Goal: Task Accomplishment & Management: Manage account settings

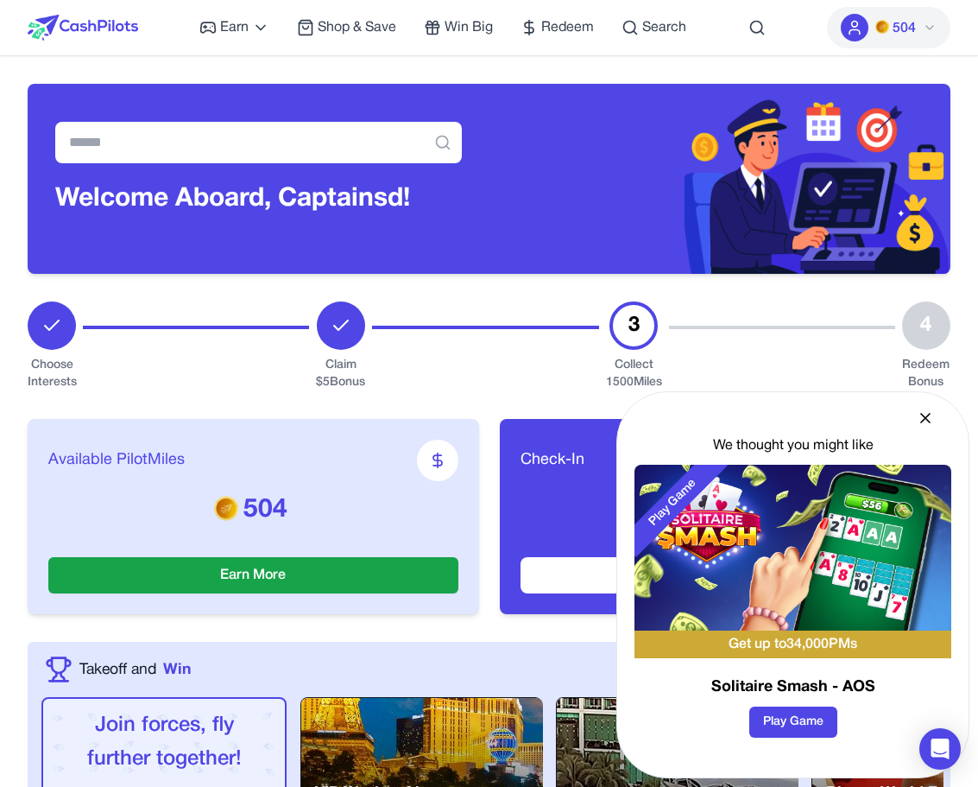
click at [926, 410] on icon at bounding box center [925, 417] width 17 height 17
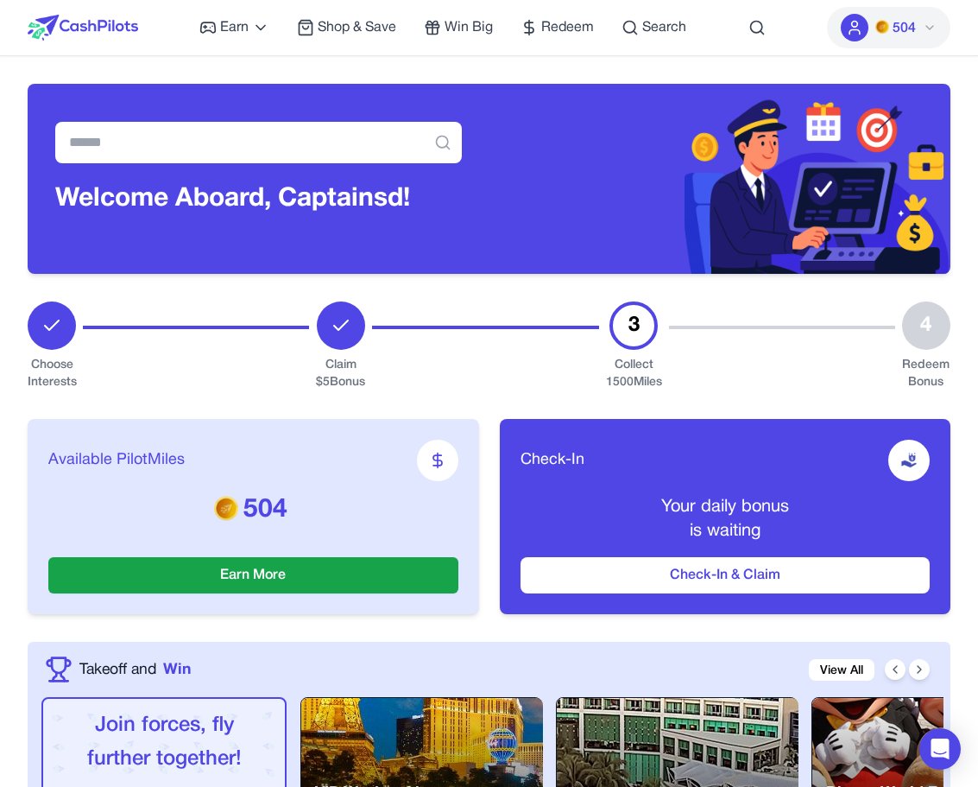
click at [926, 22] on icon at bounding box center [930, 28] width 14 height 14
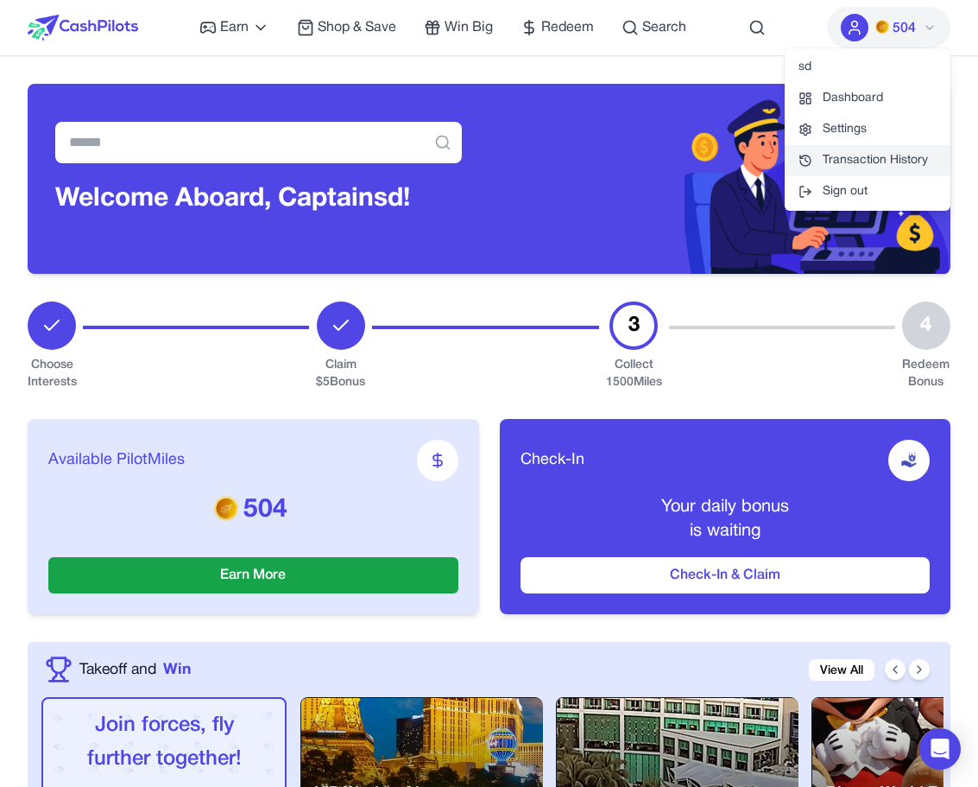
click at [881, 167] on link "Transaction History" at bounding box center [868, 160] width 166 height 31
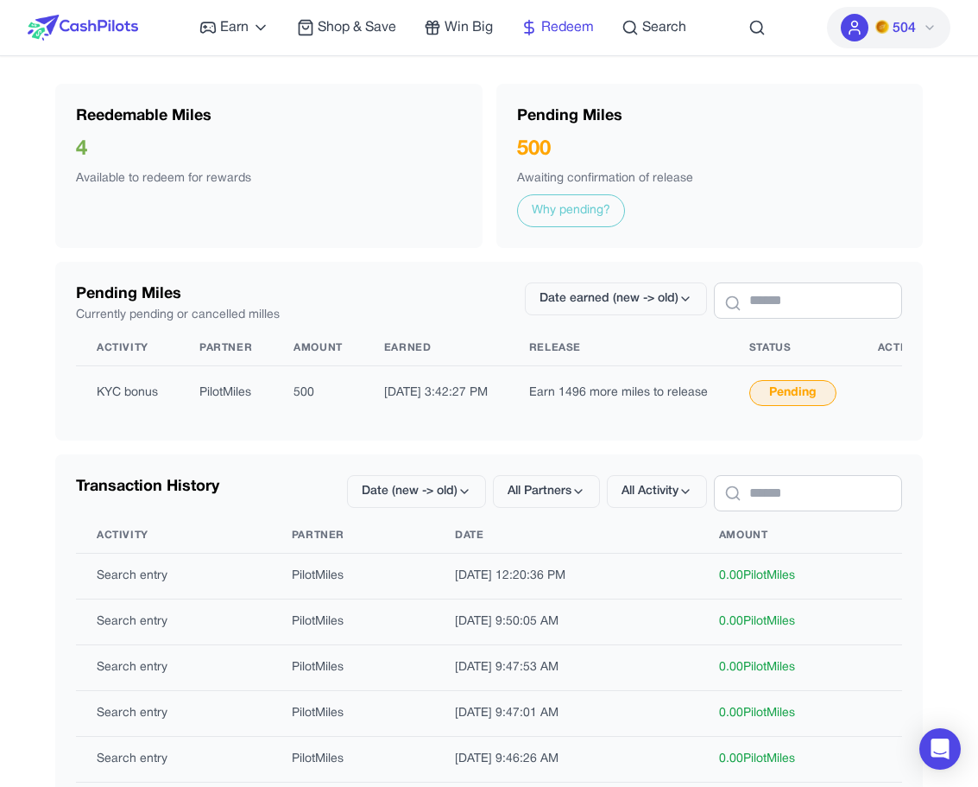
click at [557, 20] on span "Redeem" at bounding box center [567, 27] width 53 height 21
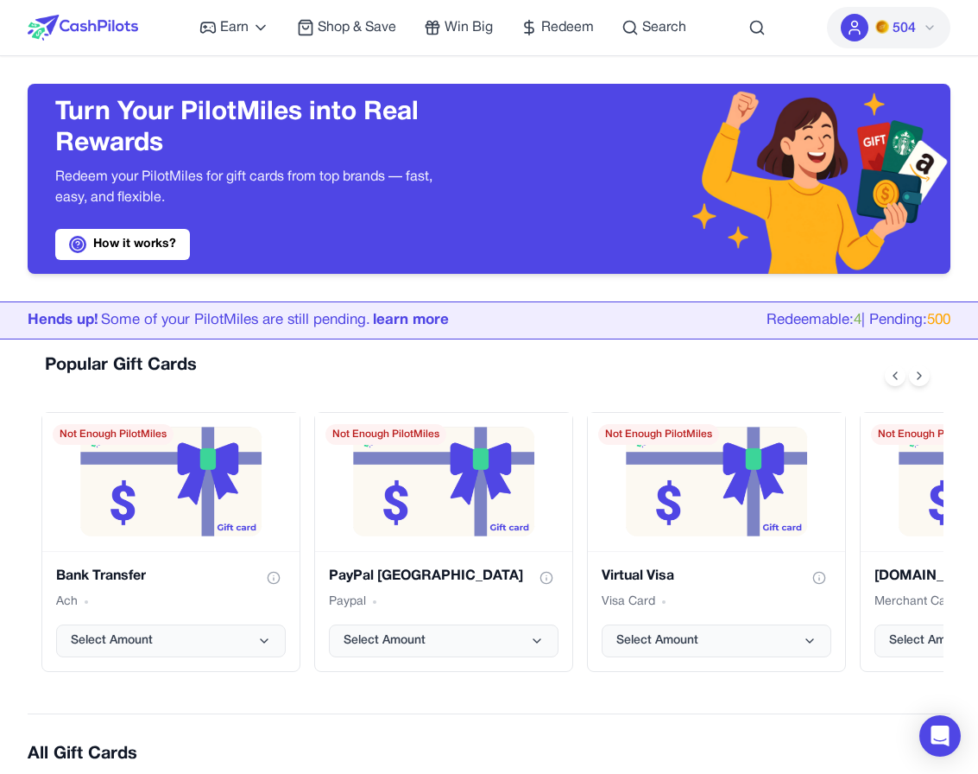
click at [900, 28] on span "504" at bounding box center [904, 28] width 23 height 21
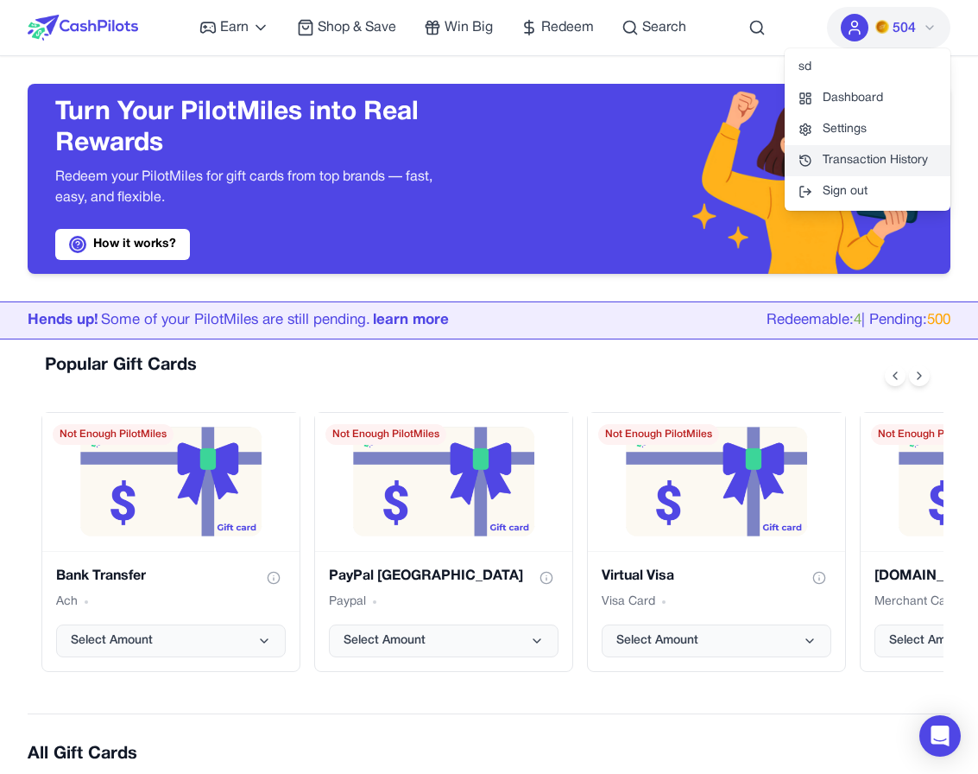
click at [880, 154] on link "Transaction History" at bounding box center [868, 160] width 166 height 31
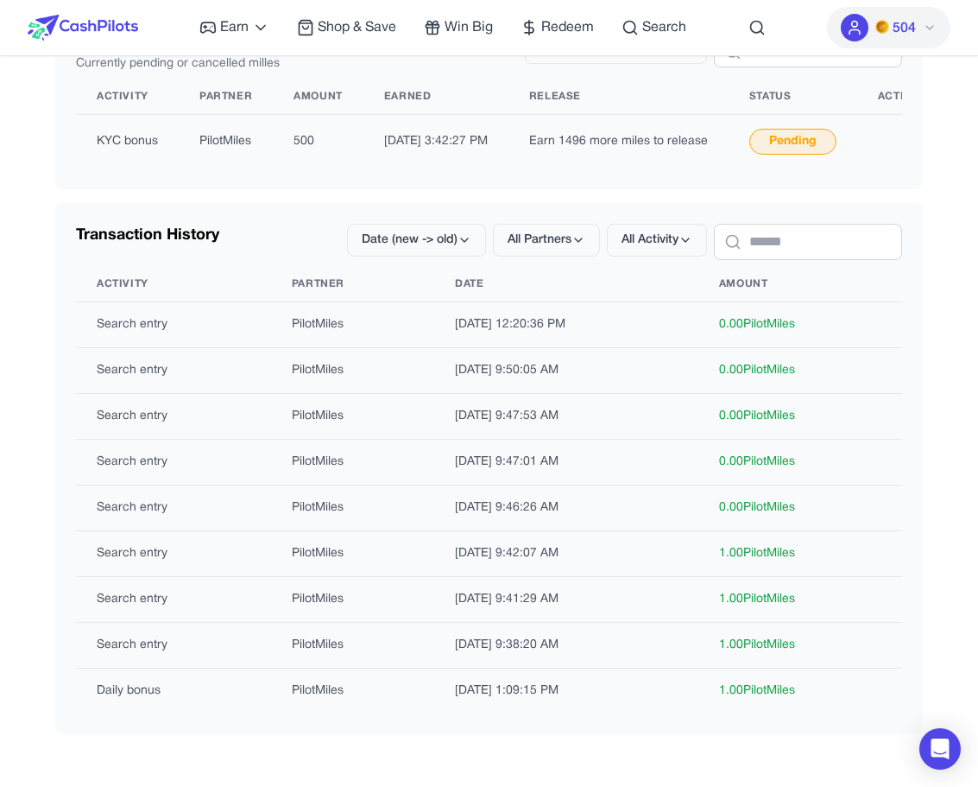
scroll to position [252, 0]
click at [301, 334] on td "PilotMiles" at bounding box center [353, 324] width 164 height 46
click at [642, 295] on th "Date" at bounding box center [566, 283] width 264 height 35
